Goal: Navigation & Orientation: Go to known website

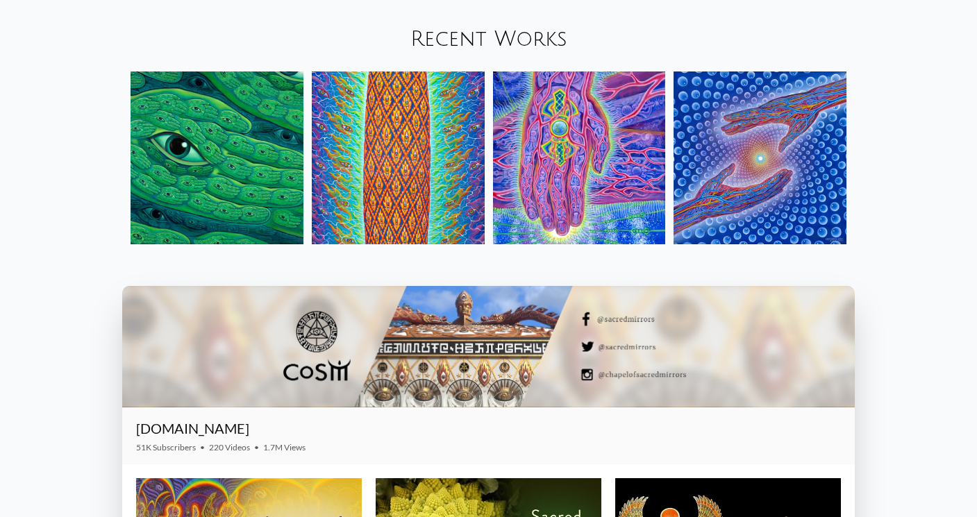
scroll to position [1707, 0]
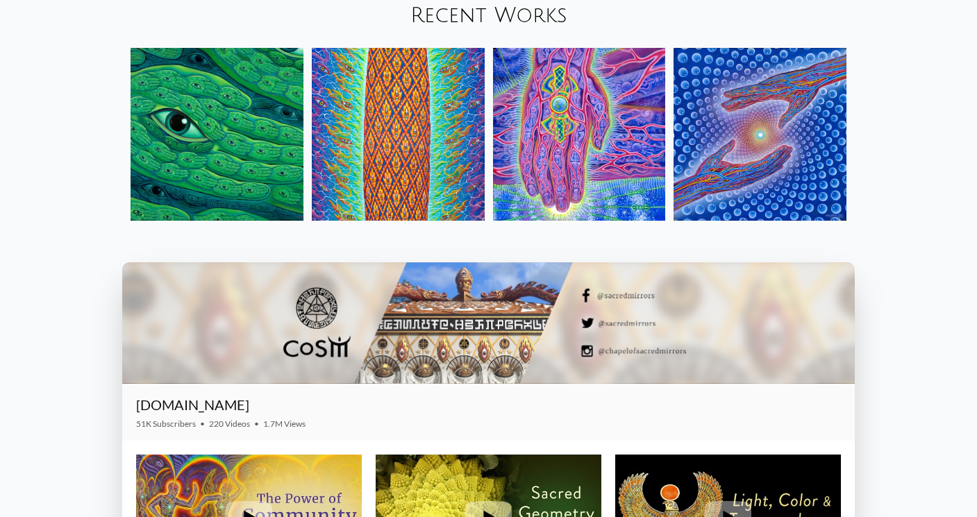
click at [219, 163] on img at bounding box center [217, 134] width 173 height 173
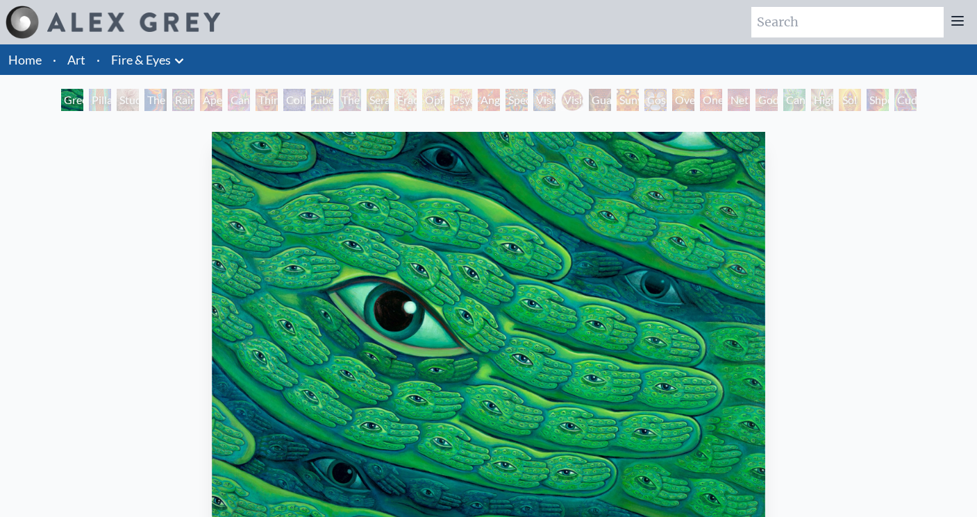
click at [120, 103] on div "Study for the Great Turn" at bounding box center [128, 100] width 22 height 22
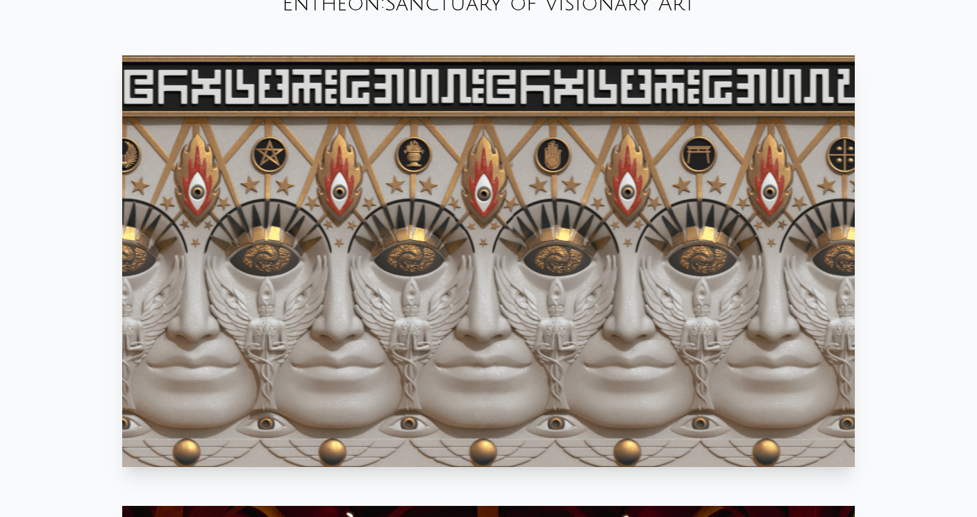
scroll to position [713, 0]
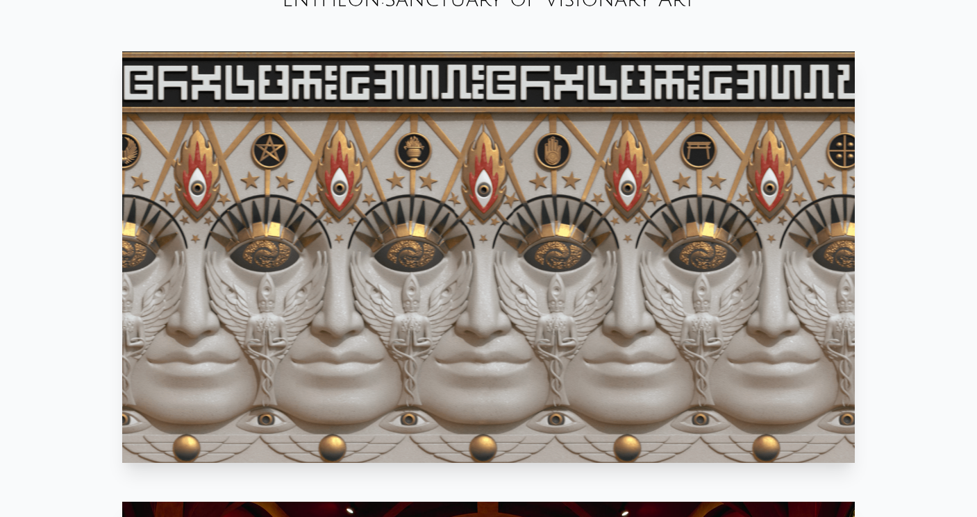
click at [292, 281] on video "Your browser does not support the video tag." at bounding box center [488, 257] width 733 height 412
